Goal: Transaction & Acquisition: Purchase product/service

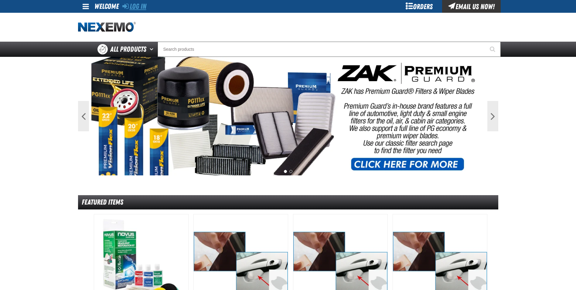
click at [137, 5] on link "Log In" at bounding box center [134, 6] width 24 height 8
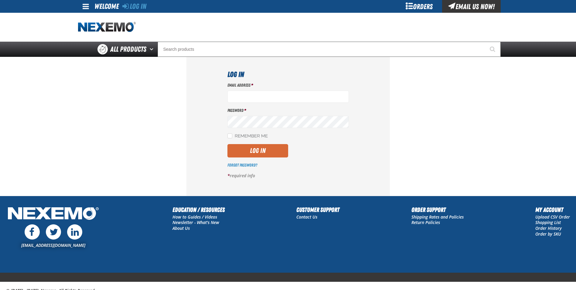
type input "rboggs01@vtaig.com"
click at [254, 150] on button "Log In" at bounding box center [257, 150] width 61 height 13
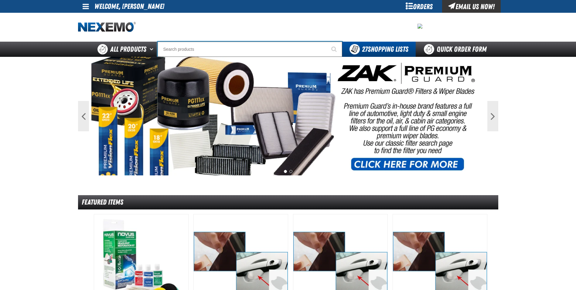
click at [169, 48] on input "Search" at bounding box center [250, 49] width 185 height 15
type input "R"
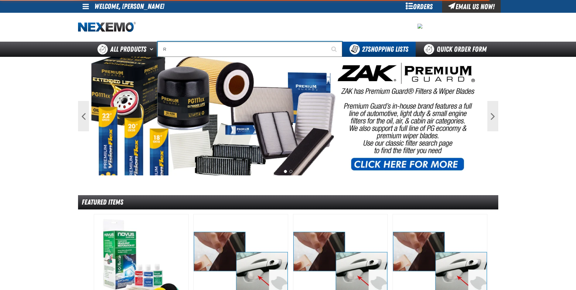
type input "ROADSIDE R"
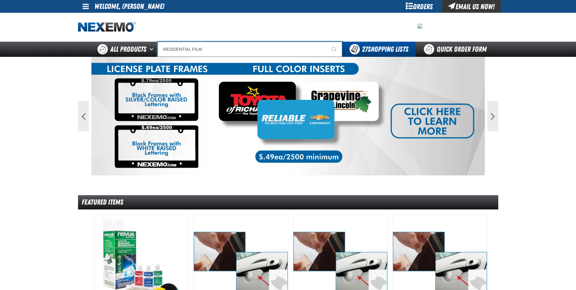
type input "RESIDENTIAL FILM"
click at [327, 42] on button "Start Searching" at bounding box center [334, 49] width 15 height 15
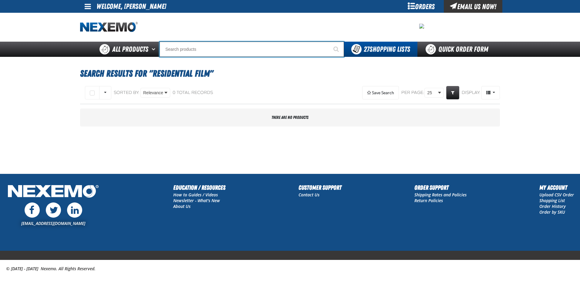
click at [179, 48] on input "Search" at bounding box center [252, 49] width 185 height 15
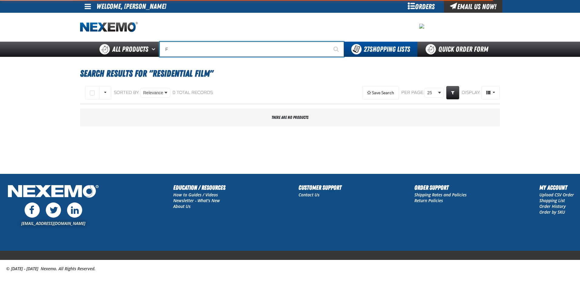
type input "FI"
type input "FIAT"
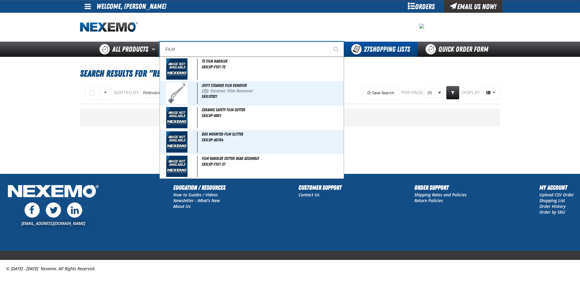
type input "FILM"
click at [329, 42] on button "Start Searching" at bounding box center [336, 49] width 15 height 15
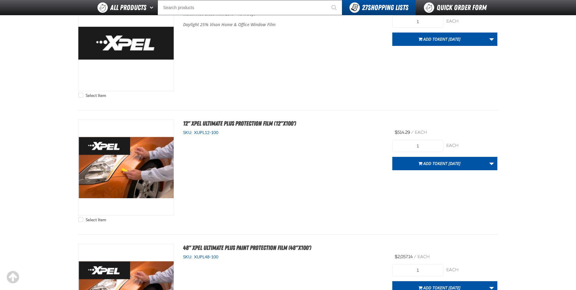
scroll to position [2914, 0]
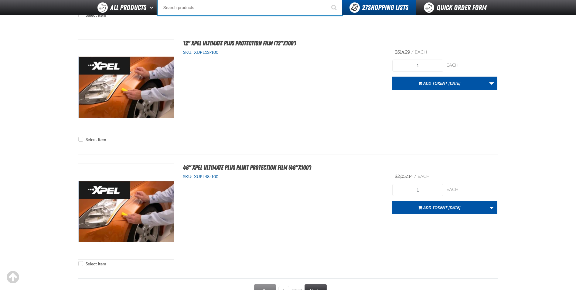
click at [185, 2] on input "Search" at bounding box center [250, 7] width 185 height 15
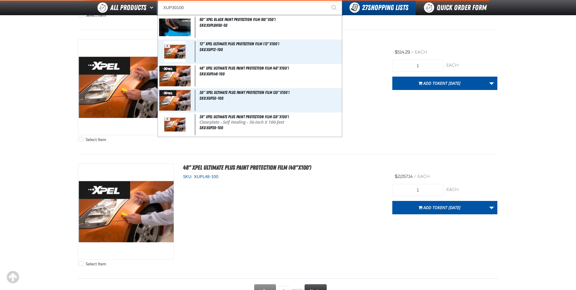
type input "XUP30100"
click at [327, 0] on button "Start Searching" at bounding box center [334, 7] width 15 height 15
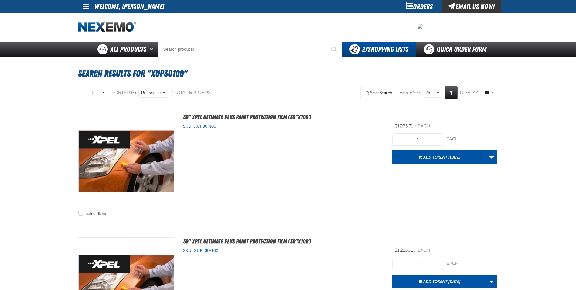
click at [250, 196] on div "Select Item 30" XPEL ULTIMATE PLUS Paint Protection Film (30"x100') SKU: XUP30-…" at bounding box center [288, 166] width 420 height 106
click at [443, 157] on span "Kent [DATE]" at bounding box center [448, 157] width 23 height 6
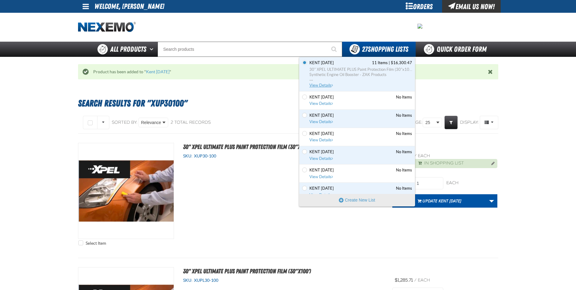
click at [328, 76] on span "Synthetic Engine Oil Booster - ZAK Products" at bounding box center [360, 74] width 103 height 5
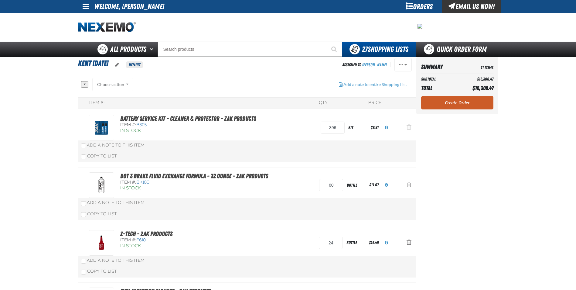
click at [409, 128] on span "Action Remove Battery Service Kit - Cleaner &amp; Protector - ZAK Products from…" at bounding box center [408, 127] width 5 height 6
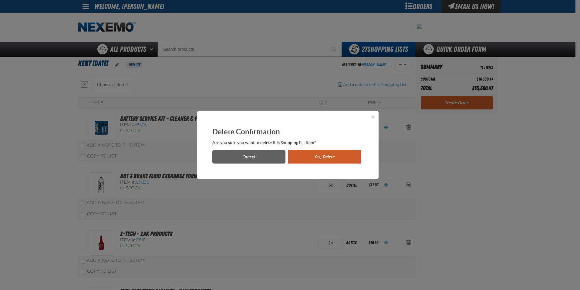
click at [331, 158] on button "Yes, Delete" at bounding box center [324, 156] width 73 height 13
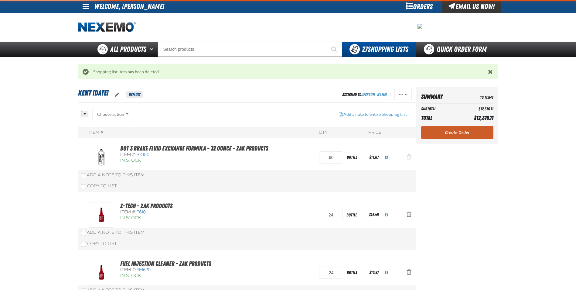
click at [407, 156] on span "Action Remove DOT 3 Brake Fluid Exchange Formula - 32 Ounce - ZAK Products from…" at bounding box center [408, 157] width 5 height 6
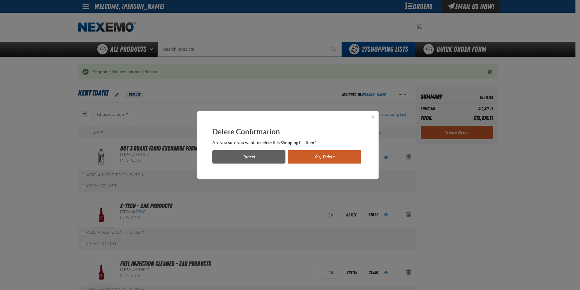
click at [327, 159] on button "Yes, Delete" at bounding box center [324, 156] width 73 height 13
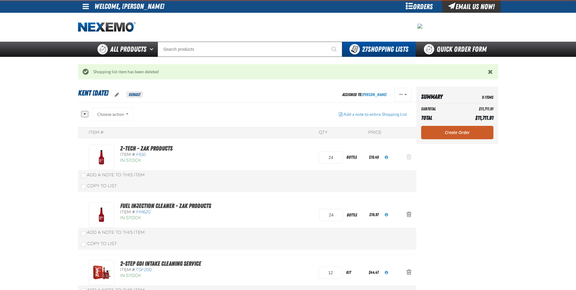
click at [407, 154] on span "Action Remove Z-Tech - ZAK Products from Kent 9.9.2021" at bounding box center [408, 157] width 5 height 6
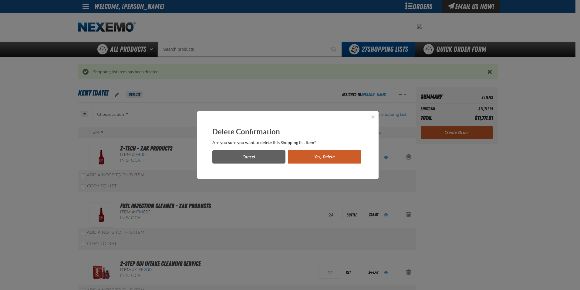
click at [321, 153] on button "Yes, Delete" at bounding box center [324, 156] width 73 height 13
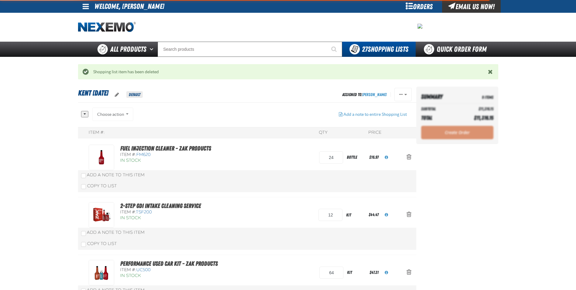
click at [406, 156] on span "Action Remove Fuel Injection Cleaner - ZAK Products from Kent 9.9.2021" at bounding box center [408, 157] width 5 height 6
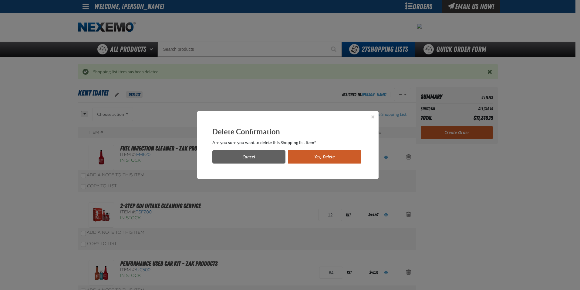
click at [334, 155] on button "Yes, Delete" at bounding box center [324, 156] width 73 height 13
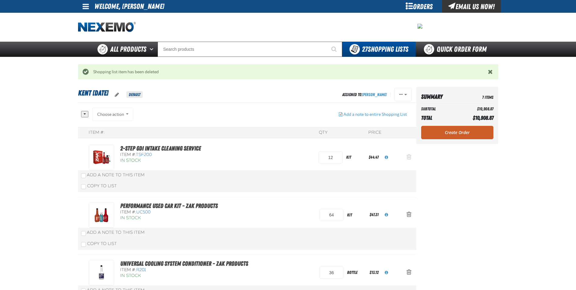
click at [407, 157] on span "Action Remove 2-Step GDI Intake Cleaning Service from Kent 9.9.2021" at bounding box center [408, 157] width 5 height 6
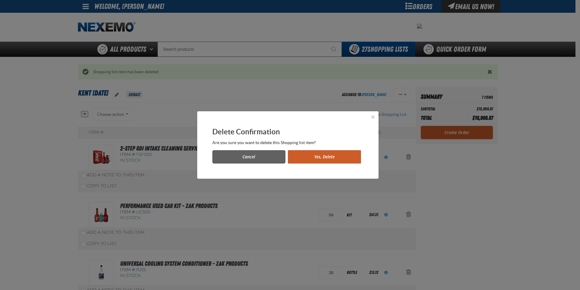
click at [343, 160] on button "Yes, Delete" at bounding box center [324, 156] width 73 height 13
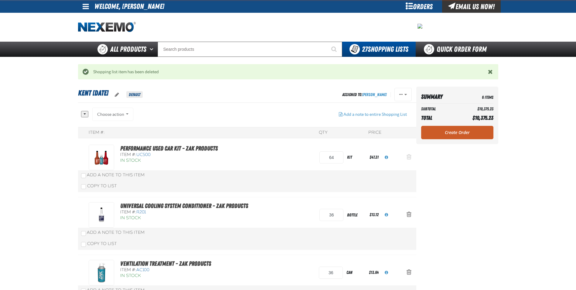
click at [409, 156] on span "Action Remove Performance Used Car Kit - ZAK Products from Kent 9.9.2021" at bounding box center [408, 157] width 5 height 6
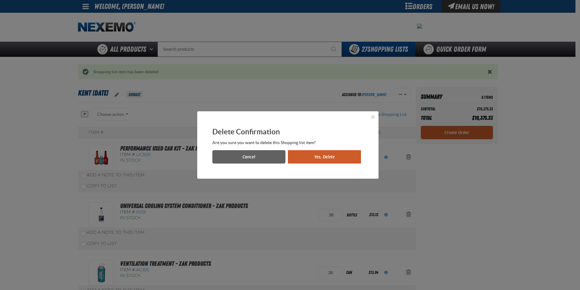
click at [320, 161] on button "Yes, Delete" at bounding box center [324, 156] width 73 height 13
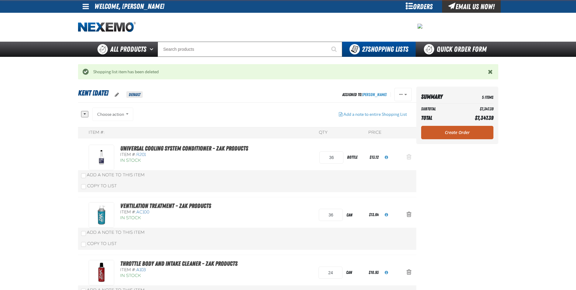
click at [408, 156] on span "Action Remove Universal Cooling System Conditioner - ZAK Products from Kent 9.9…" at bounding box center [408, 157] width 5 height 6
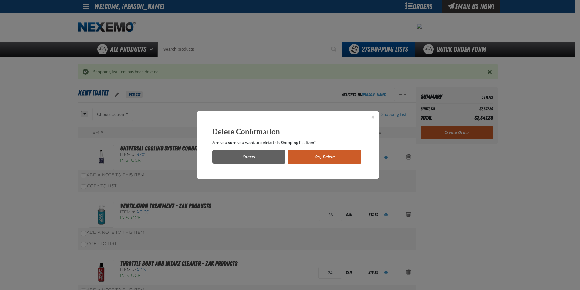
click at [324, 159] on button "Yes, Delete" at bounding box center [324, 156] width 73 height 13
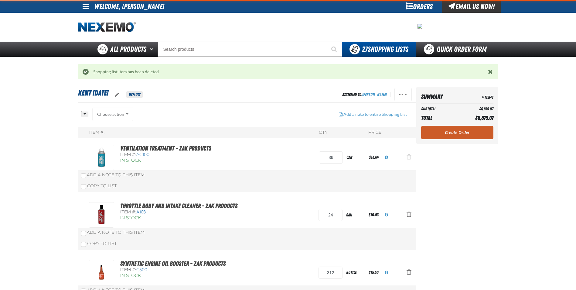
click at [408, 158] on span "Action Remove Ventilation Treatment - ZAK Products from Kent 9.9.2021" at bounding box center [408, 157] width 5 height 6
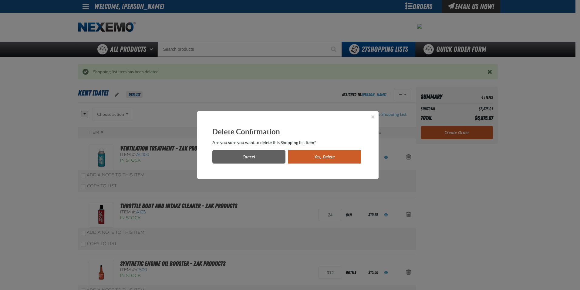
click at [329, 158] on button "Yes, Delete" at bounding box center [324, 156] width 73 height 13
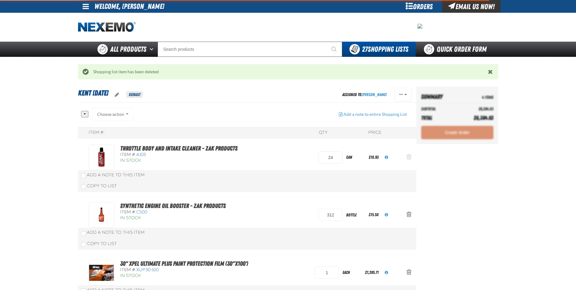
click at [408, 157] on span "Action Remove Throttle Body and Intake Cleaner - ZAK Products from Kent 9.9.2021" at bounding box center [408, 157] width 5 height 6
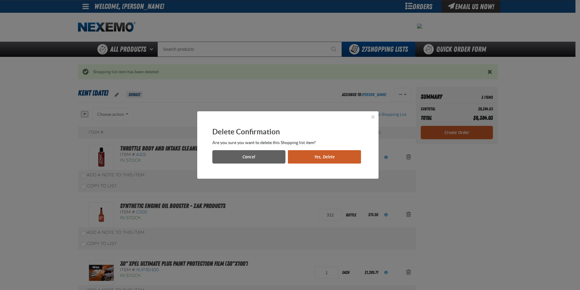
click at [333, 160] on button "Yes, Delete" at bounding box center [324, 156] width 73 height 13
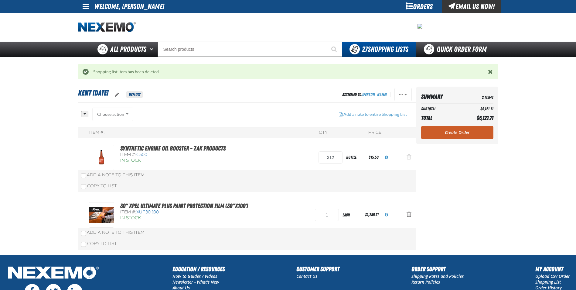
click at [407, 158] on span "Action Remove Synthetic Engine Oil Booster - ZAK Products from Kent 9.9.2021" at bounding box center [408, 157] width 5 height 6
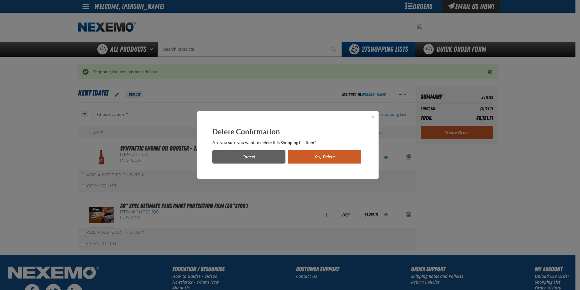
click at [333, 158] on button "Yes, Delete" at bounding box center [324, 156] width 73 height 13
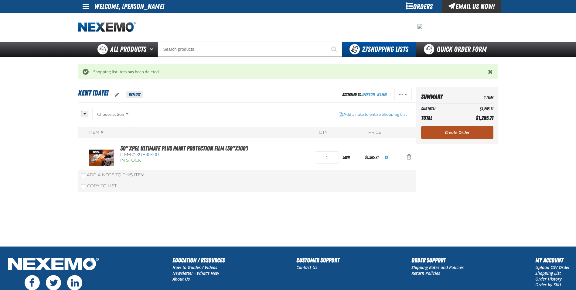
click at [458, 133] on link "Create Order" at bounding box center [457, 132] width 72 height 13
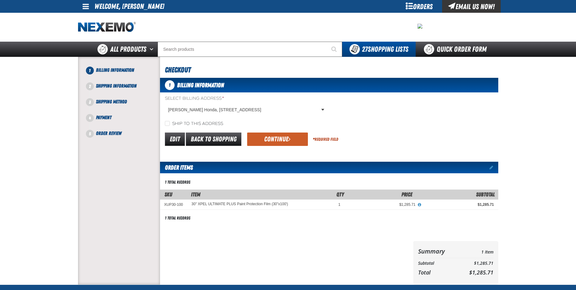
click at [210, 228] on div "Order Items Edit items 1 total records" at bounding box center [329, 197] width 338 height 85
click at [272, 143] on button "Continue" at bounding box center [277, 138] width 61 height 13
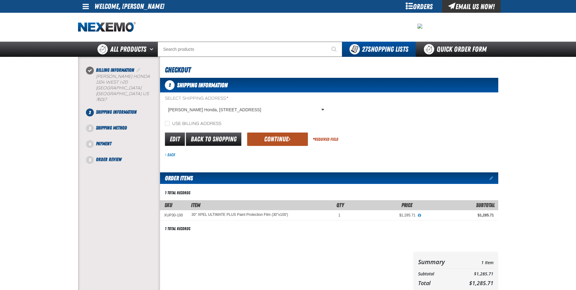
click at [280, 136] on button "Continue" at bounding box center [277, 138] width 61 height 13
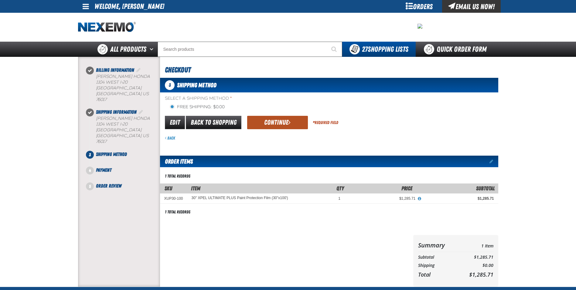
click at [278, 123] on button "Continue" at bounding box center [277, 122] width 61 height 13
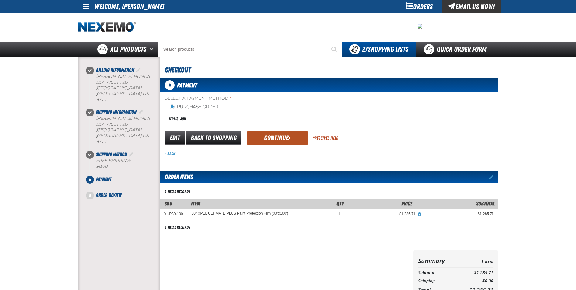
click at [263, 134] on button "Continue" at bounding box center [277, 137] width 61 height 13
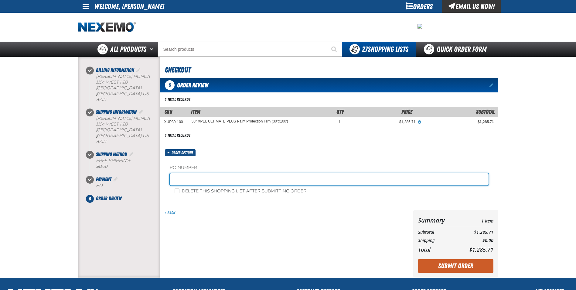
click at [191, 173] on input "text" at bounding box center [329, 179] width 319 height 12
paste input "181471"
type input "181471RB"
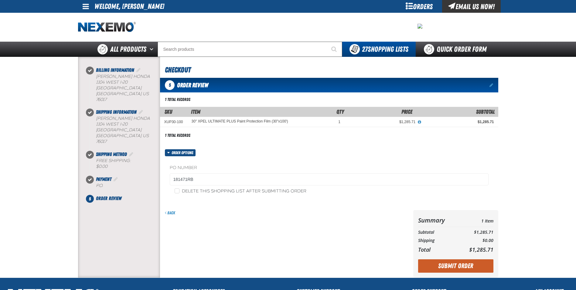
click at [217, 230] on div "Back" at bounding box center [285, 243] width 251 height 67
click at [460, 261] on button "Submit Order" at bounding box center [455, 265] width 75 height 13
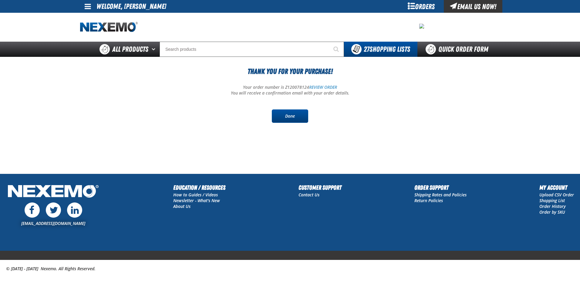
click at [297, 113] on link "Done" at bounding box center [290, 115] width 36 height 13
